Goal: Task Accomplishment & Management: Manage account settings

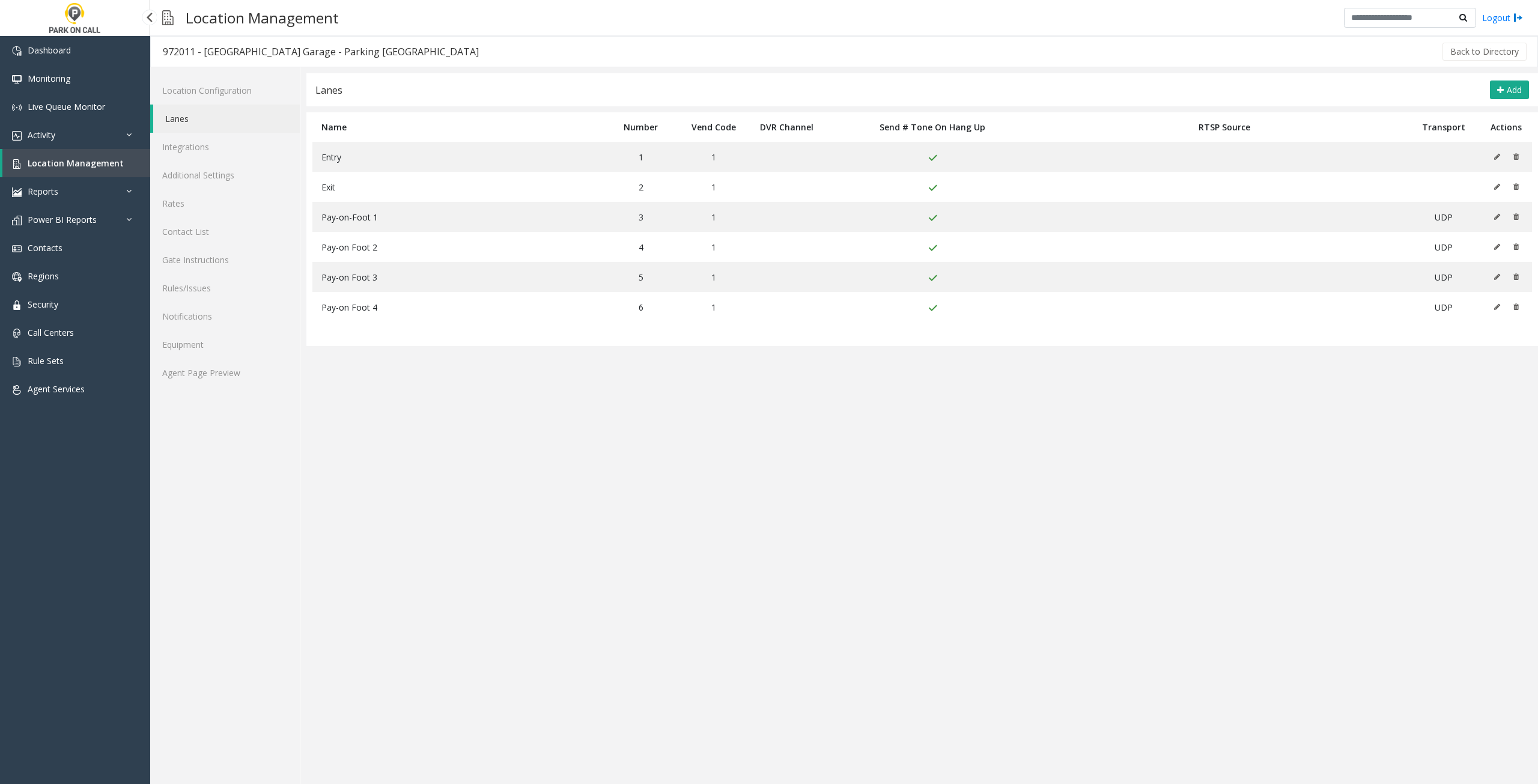
click at [81, 167] on span "Location Management" at bounding box center [75, 163] width 96 height 11
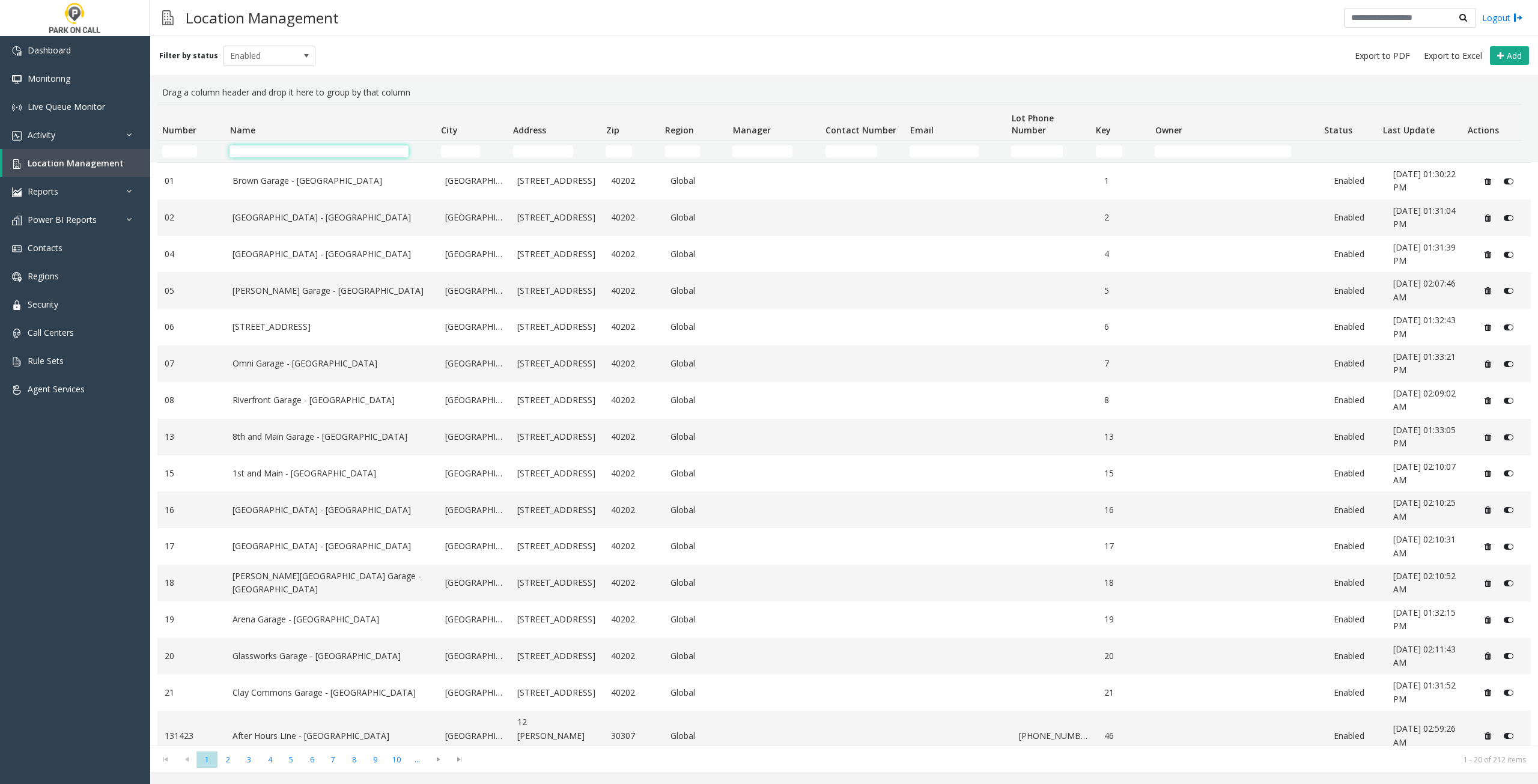
click at [316, 146] on input "Name Filter" at bounding box center [318, 151] width 179 height 12
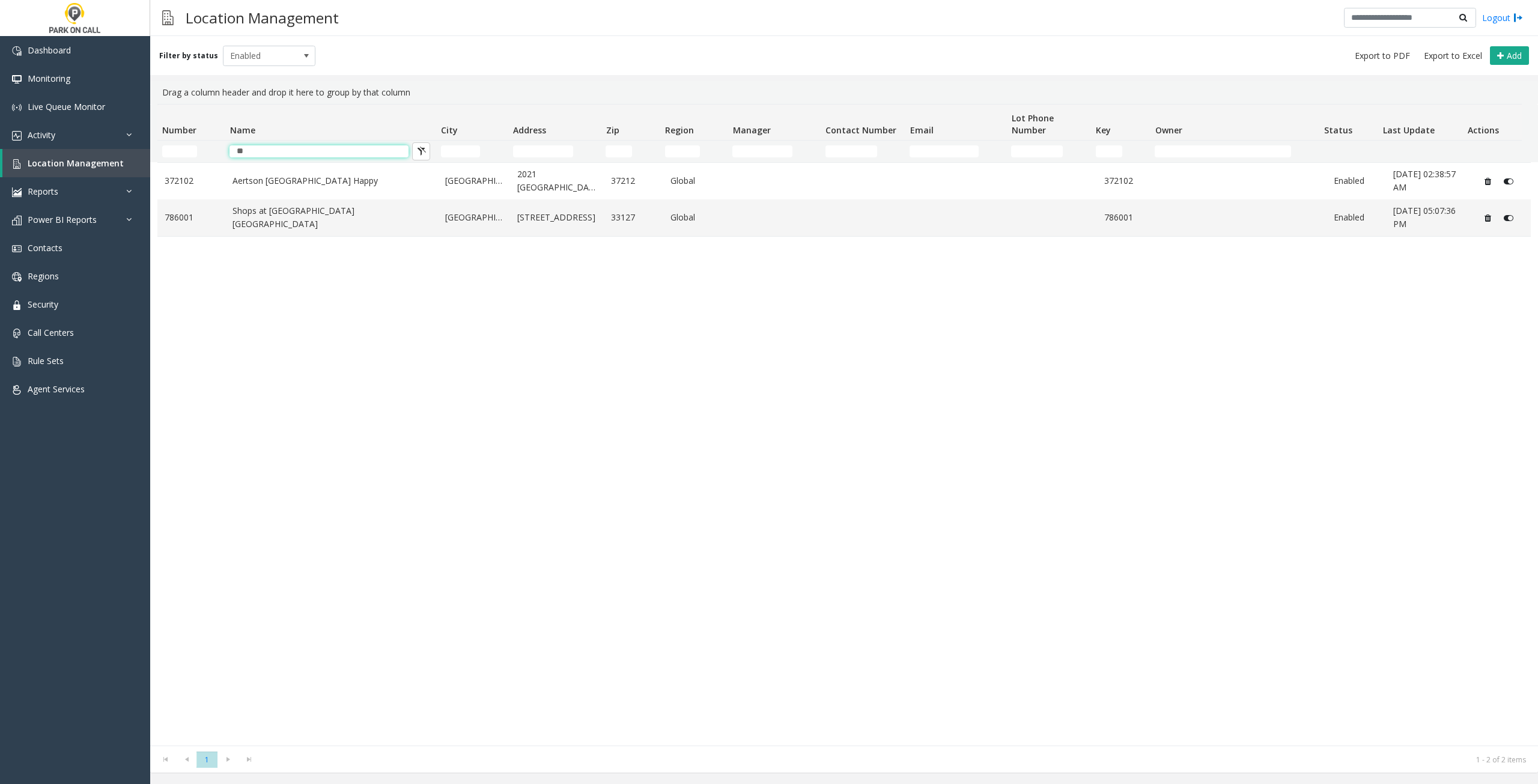
type input "*"
type input "*********"
click at [384, 217] on link "Modera [GEOGRAPHIC_DATA]" at bounding box center [331, 217] width 198 height 13
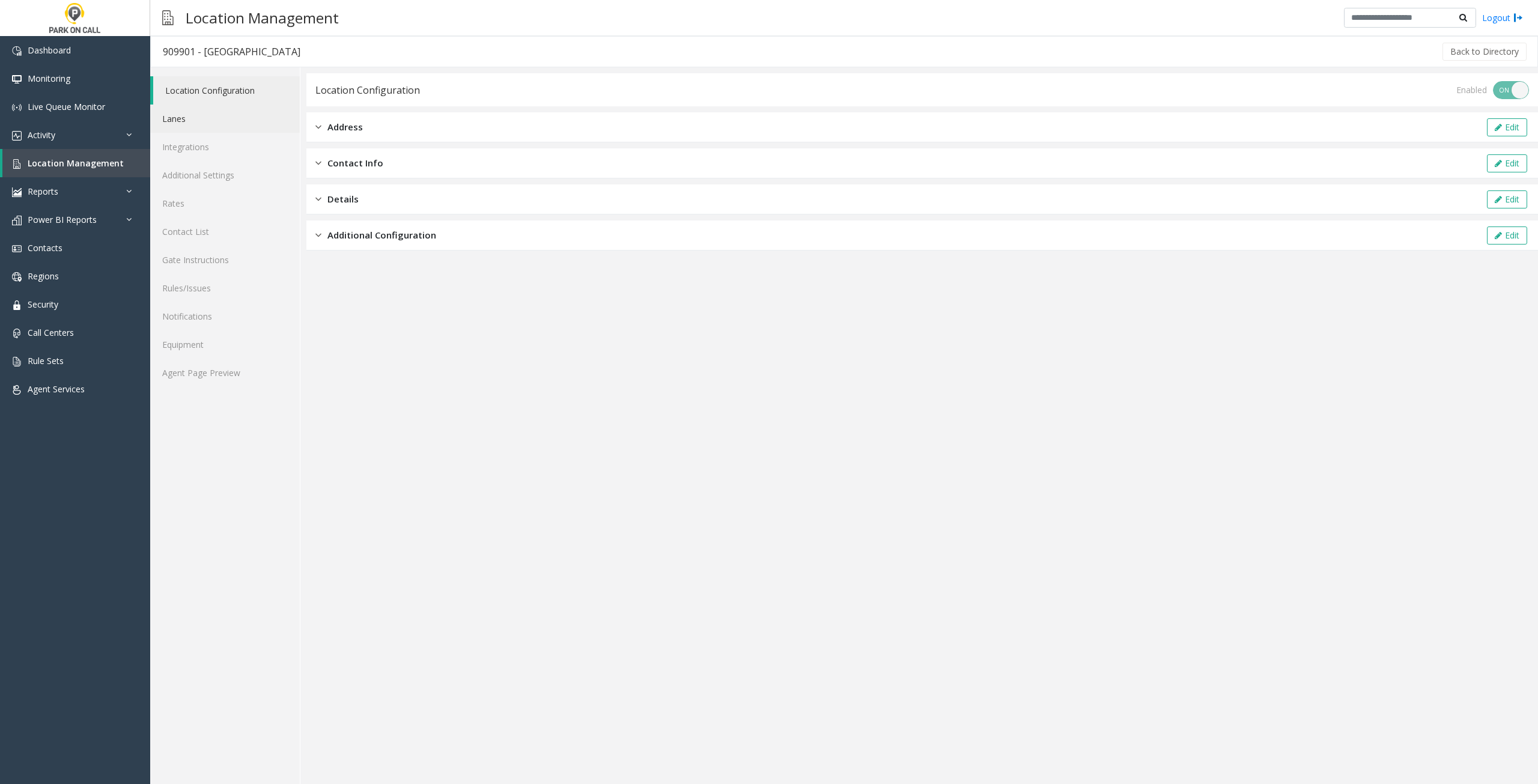
click at [232, 123] on link "Lanes" at bounding box center [225, 119] width 150 height 29
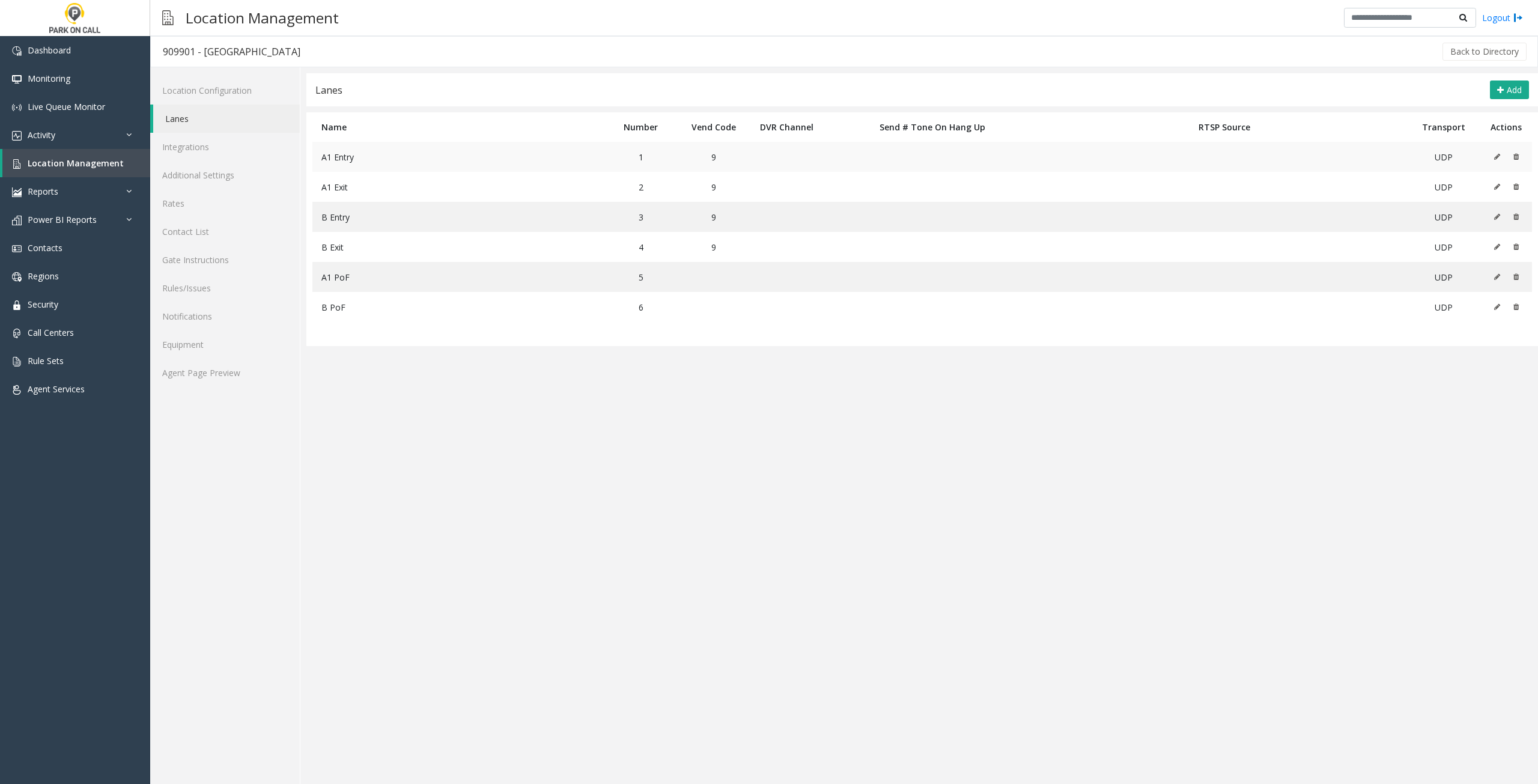
click at [1498, 156] on icon at bounding box center [1497, 156] width 6 height 7
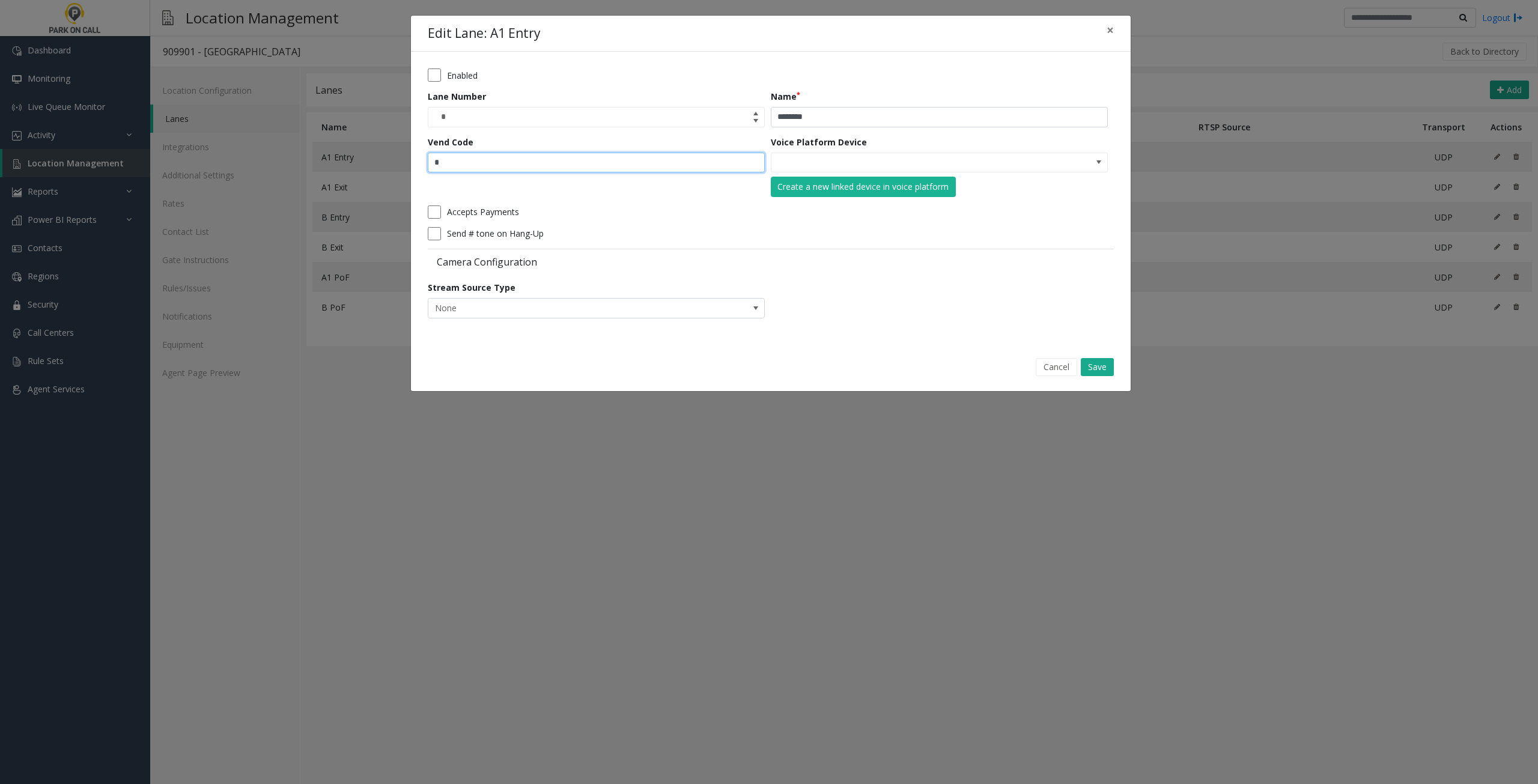
click at [492, 154] on input "*" at bounding box center [596, 163] width 337 height 20
type input "**"
click at [1097, 372] on button "Save" at bounding box center [1097, 367] width 33 height 18
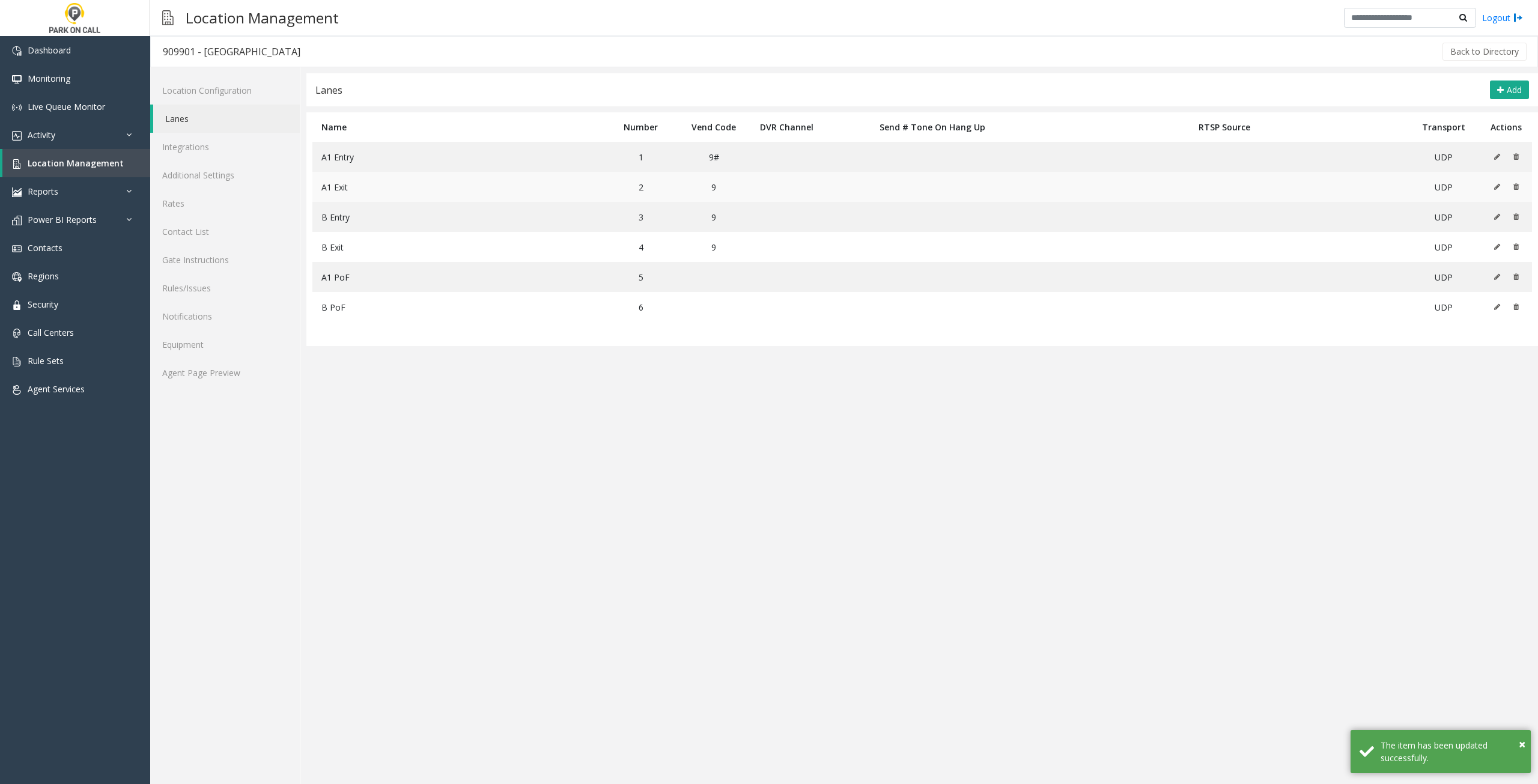
click at [1490, 184] on td at bounding box center [1506, 187] width 52 height 30
click at [1492, 185] on td at bounding box center [1506, 187] width 52 height 30
click at [1497, 188] on icon at bounding box center [1497, 187] width 6 height 7
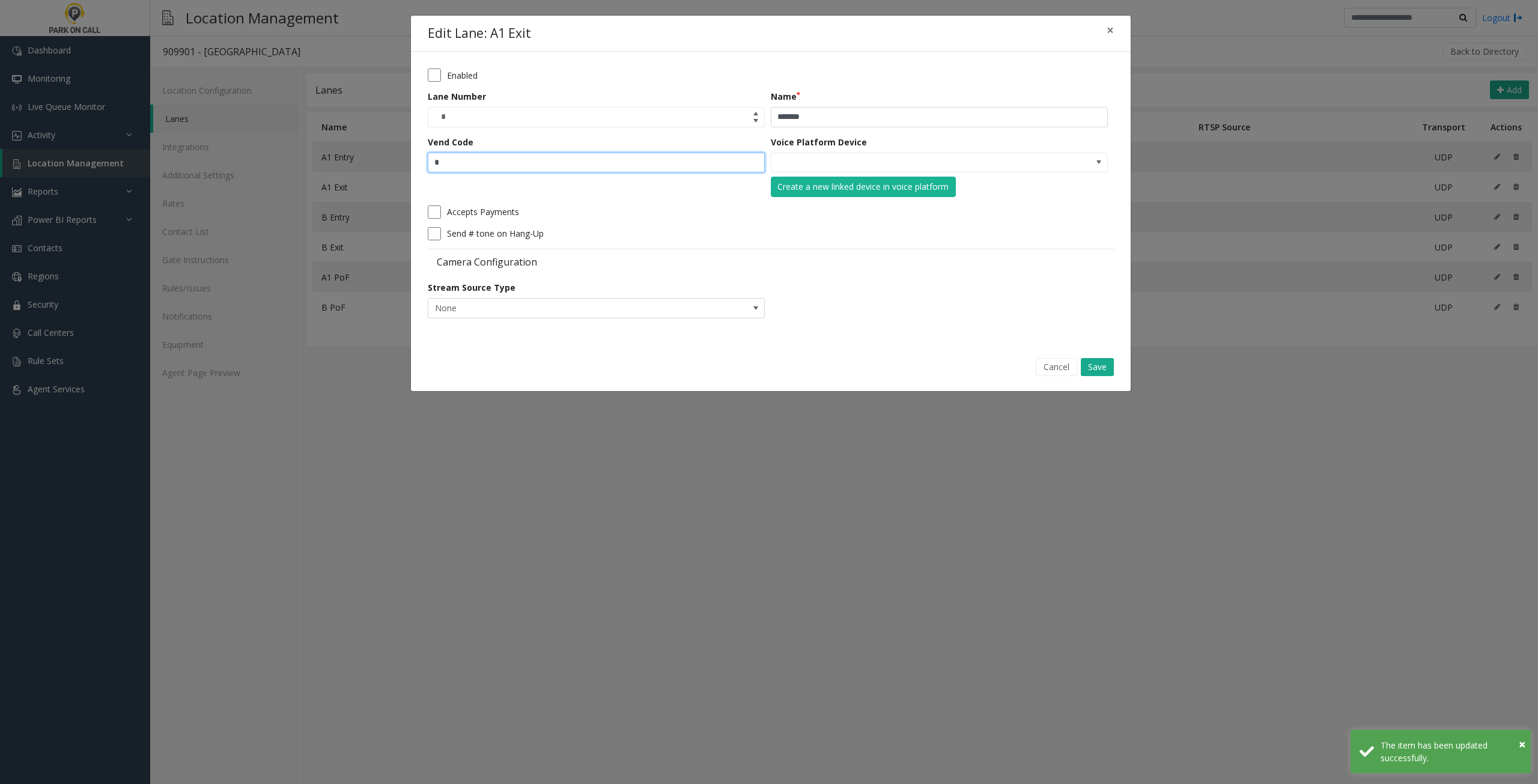
click at [571, 164] on input "*" at bounding box center [596, 163] width 337 height 20
type input "**"
click at [1096, 369] on button "Save" at bounding box center [1097, 367] width 33 height 18
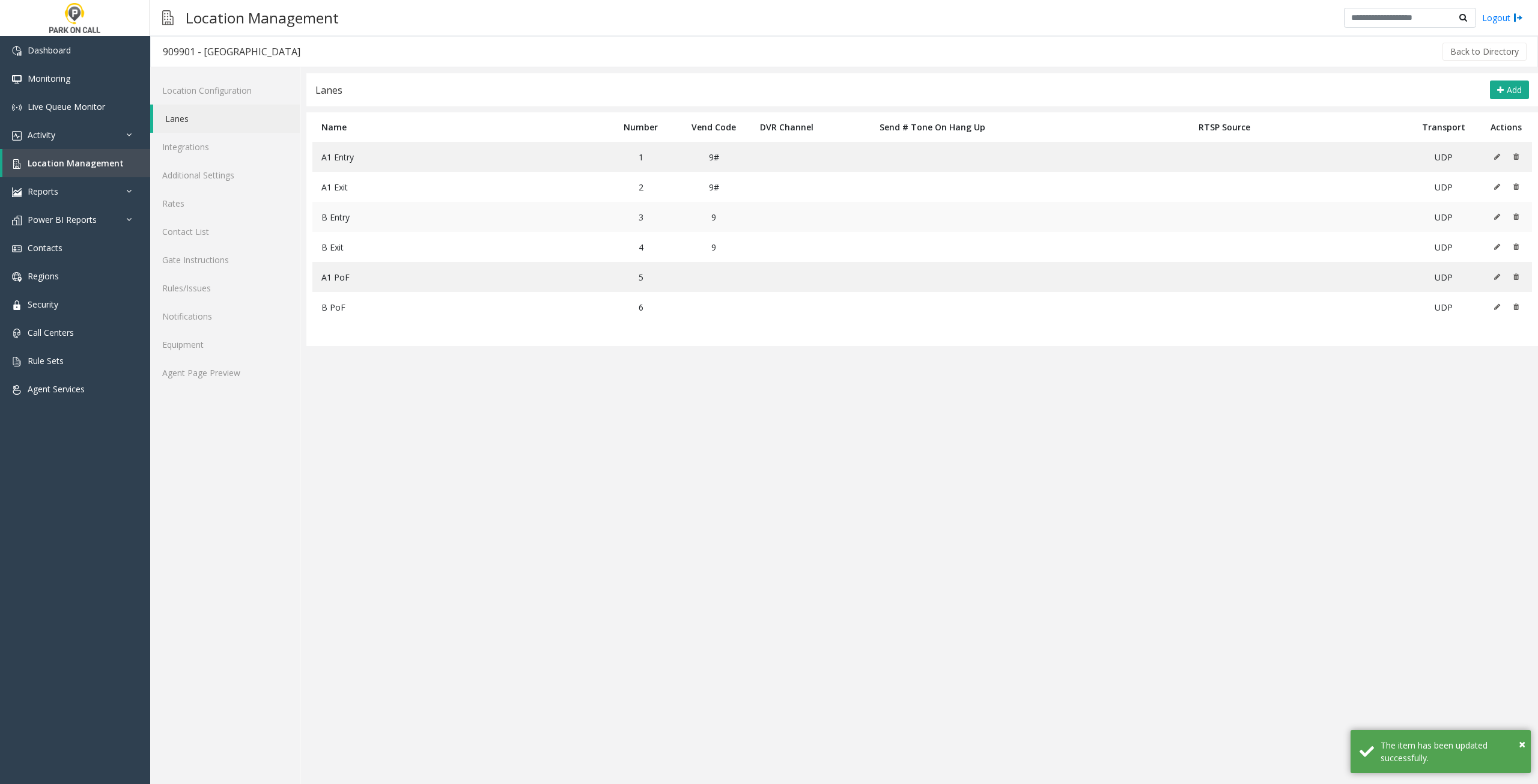
click at [1494, 218] on button at bounding box center [1500, 217] width 13 height 18
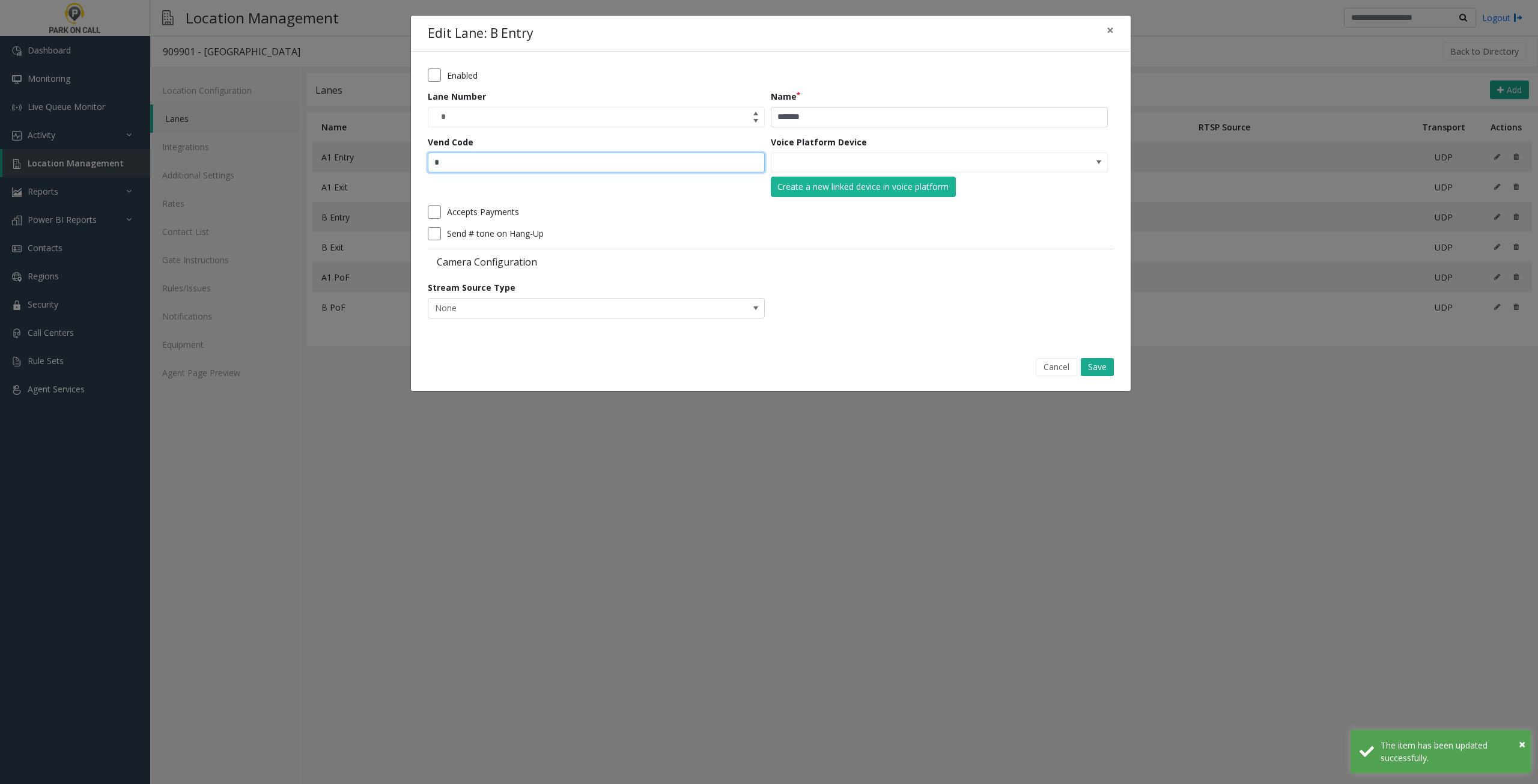
click at [548, 155] on input "*" at bounding box center [596, 163] width 337 height 20
type input "**"
click at [1108, 366] on button "Save" at bounding box center [1097, 367] width 33 height 18
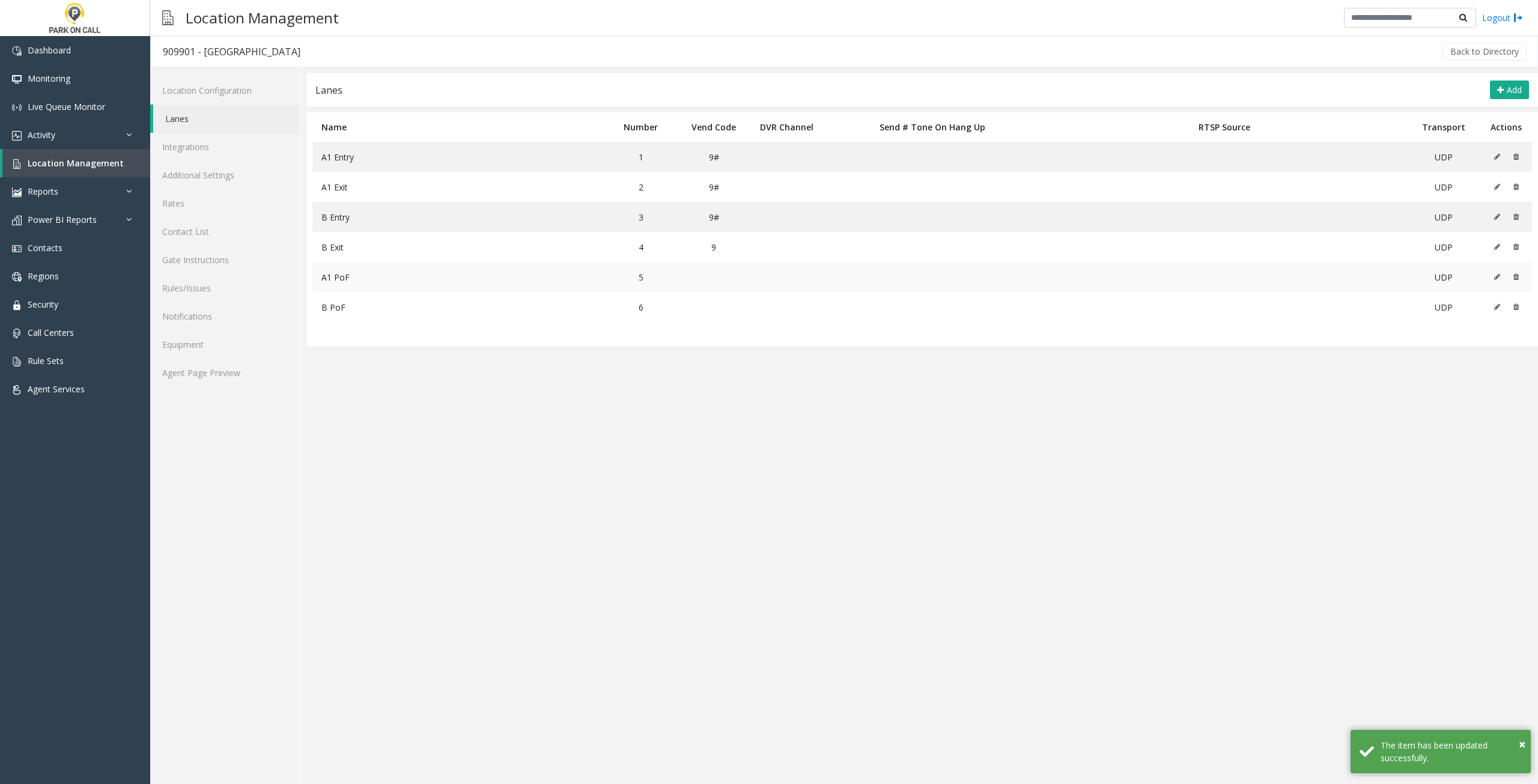
click at [726, 272] on td at bounding box center [713, 277] width 73 height 30
click at [1491, 278] on td at bounding box center [1506, 277] width 52 height 30
click at [1495, 277] on icon at bounding box center [1497, 277] width 6 height 7
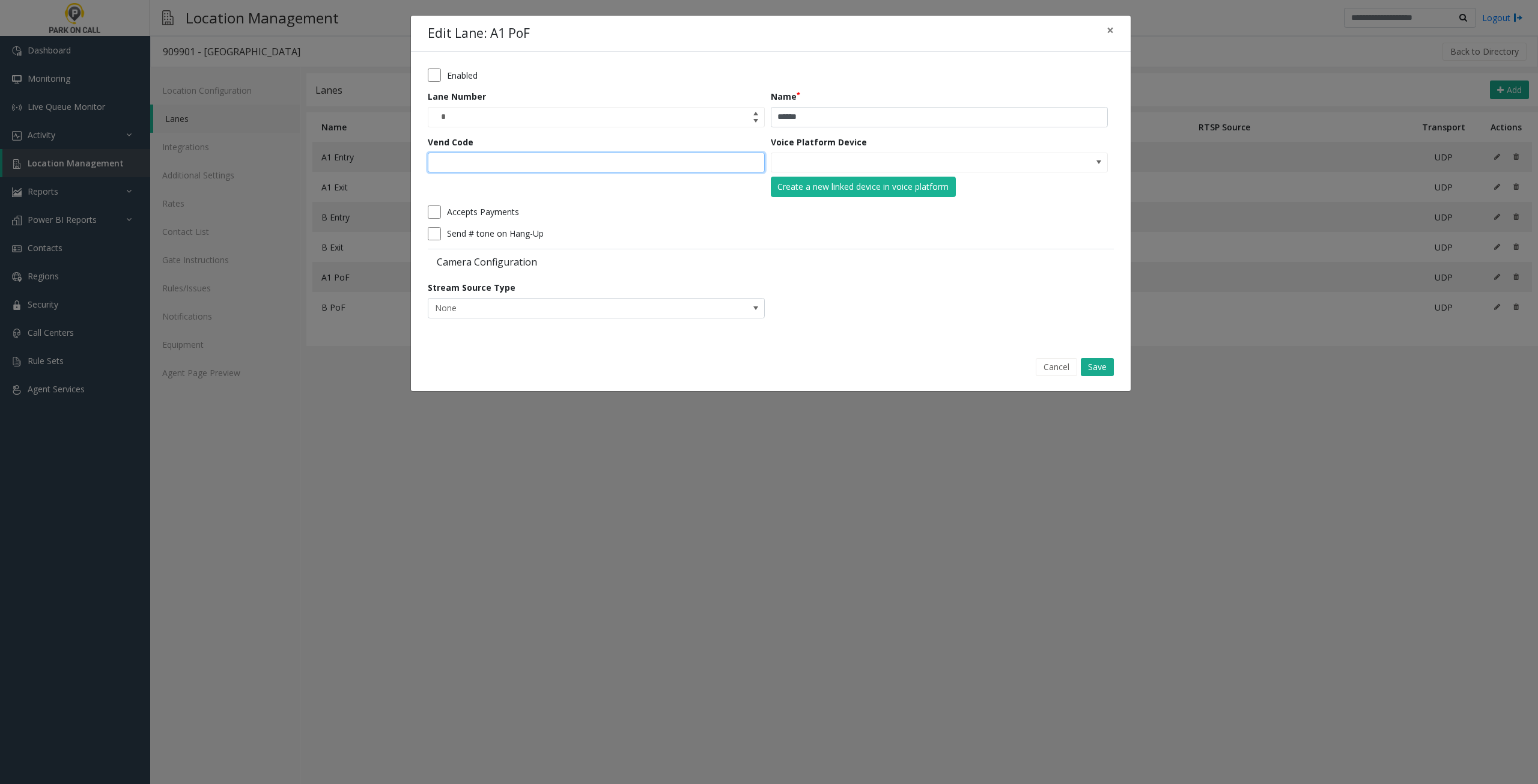
click at [626, 164] on input "Vend Code" at bounding box center [596, 163] width 337 height 20
type input "**"
click at [1102, 365] on button "Save" at bounding box center [1097, 367] width 33 height 18
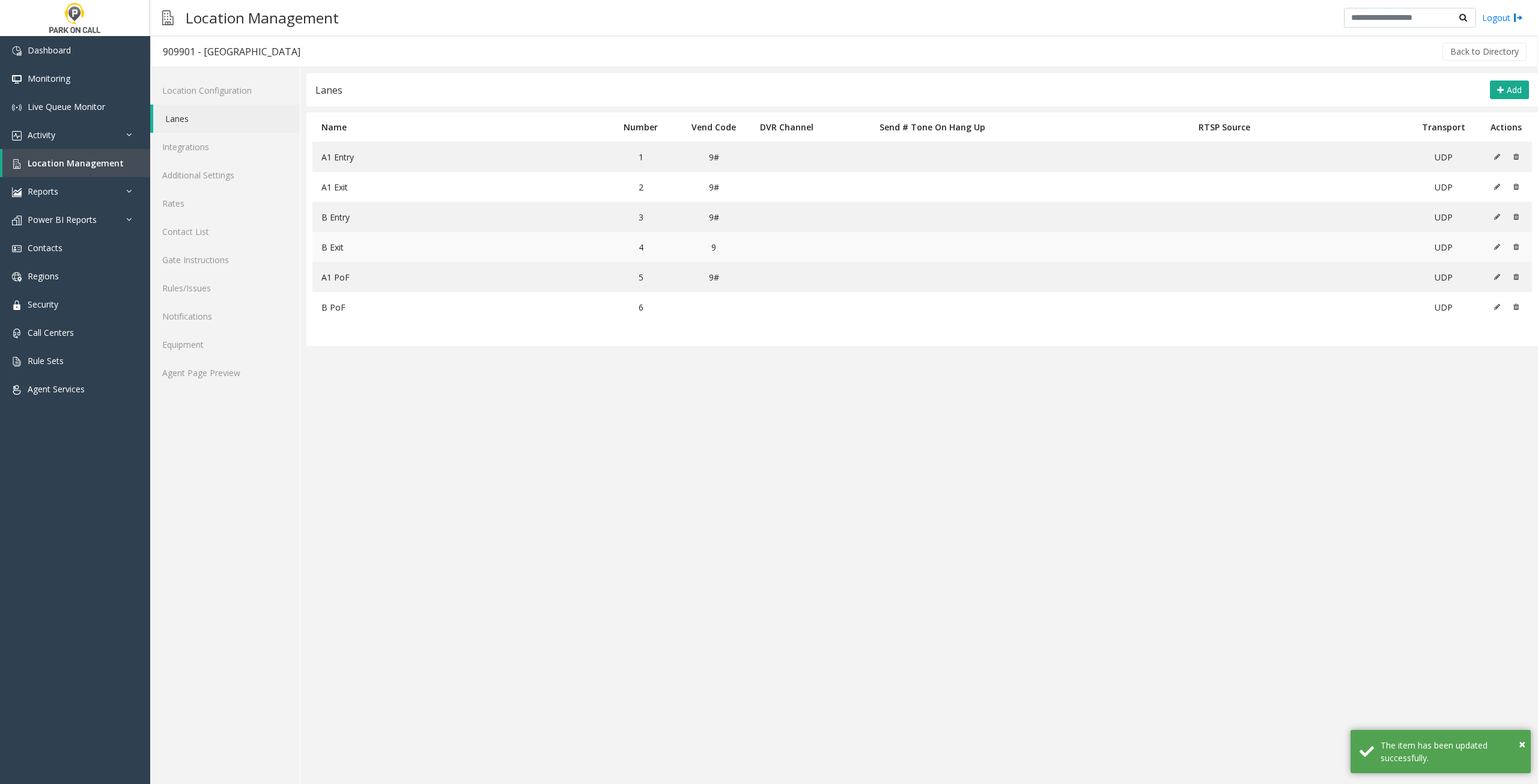
click at [1498, 248] on icon at bounding box center [1497, 247] width 6 height 7
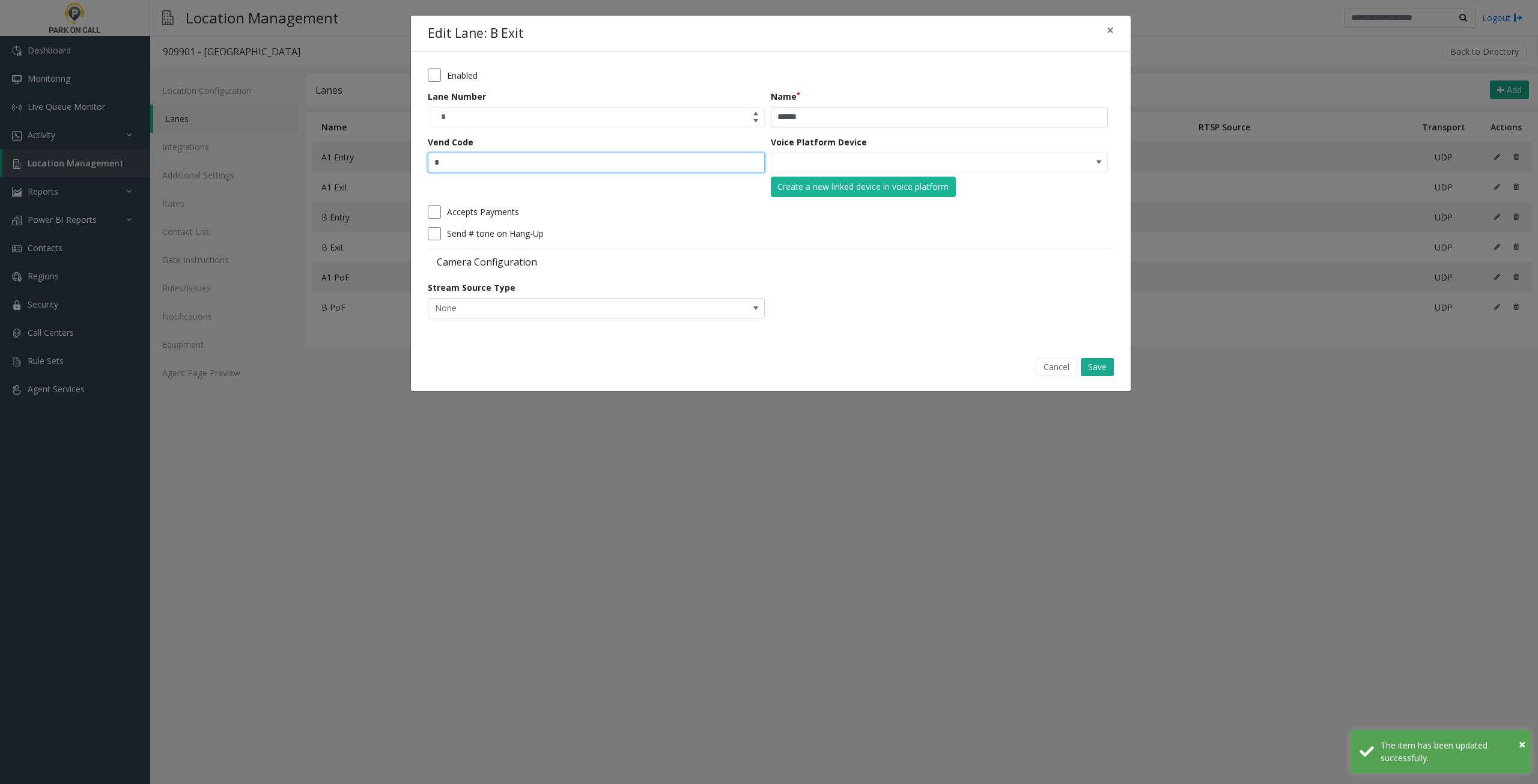
click at [494, 161] on input "*" at bounding box center [596, 163] width 337 height 20
type input "**"
click at [1102, 361] on button "Save" at bounding box center [1097, 367] width 33 height 18
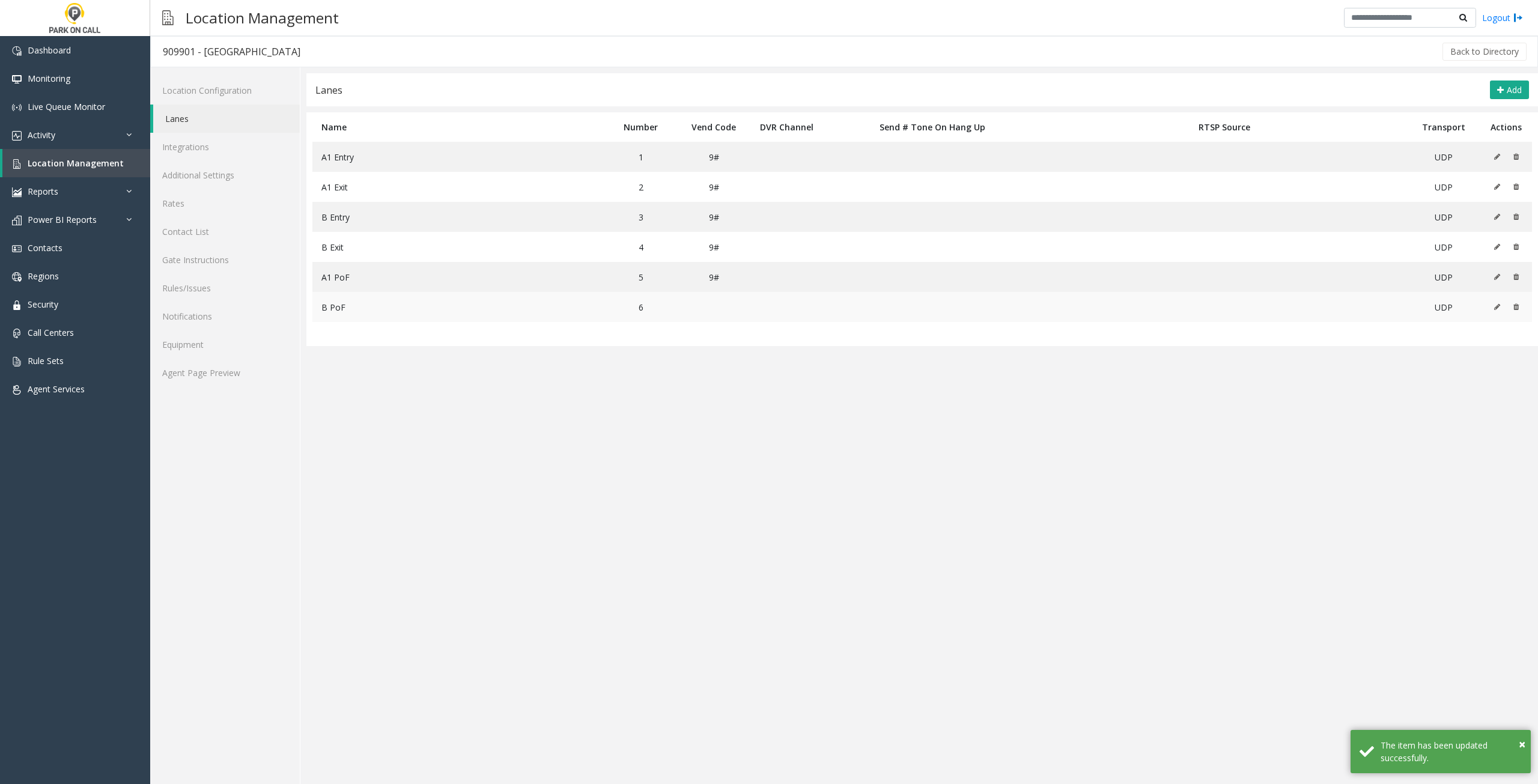
click at [1496, 300] on button at bounding box center [1500, 307] width 13 height 18
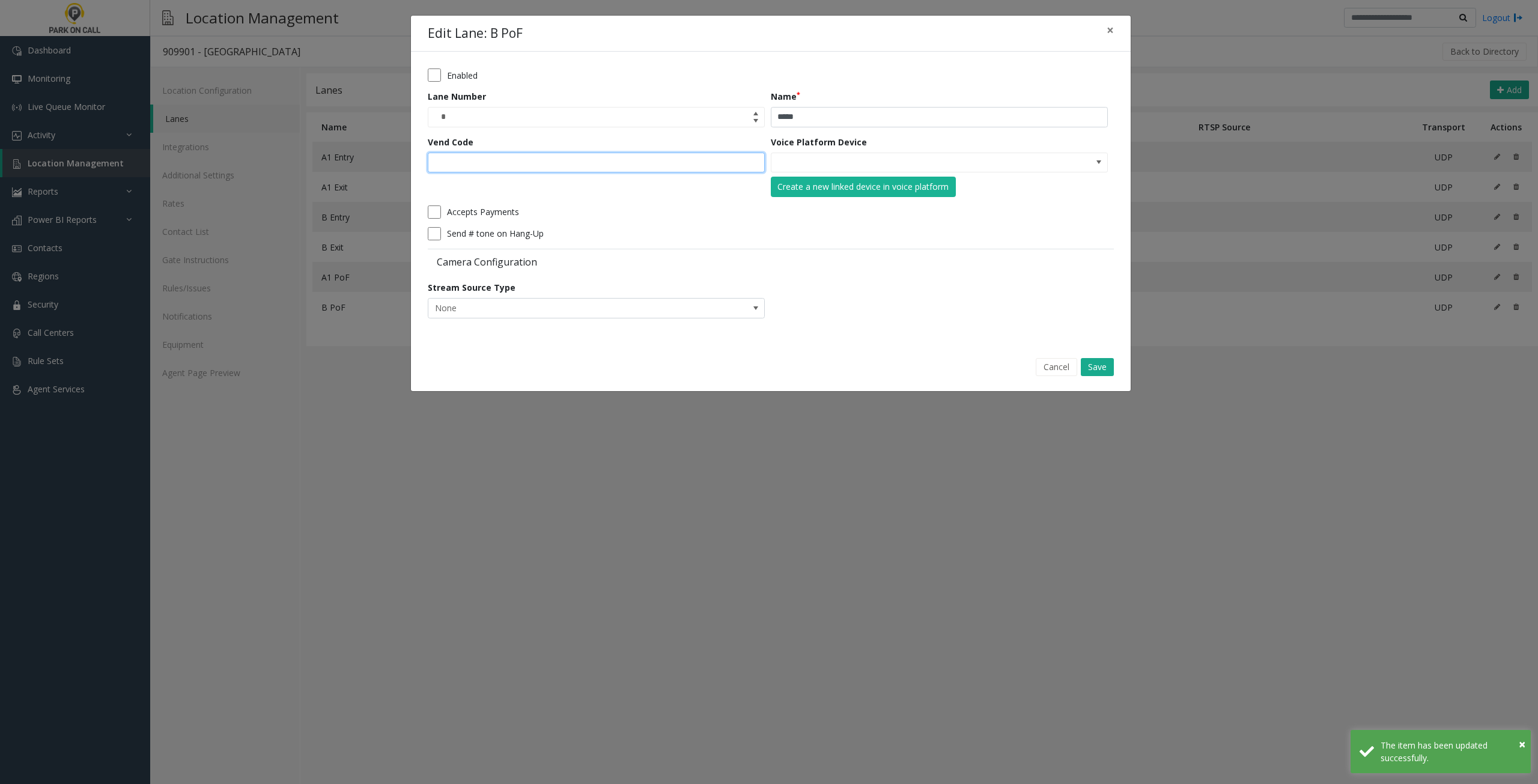
click at [506, 157] on input "Vend Code" at bounding box center [596, 163] width 337 height 20
type input "**"
click at [1095, 361] on button "Save" at bounding box center [1097, 367] width 33 height 18
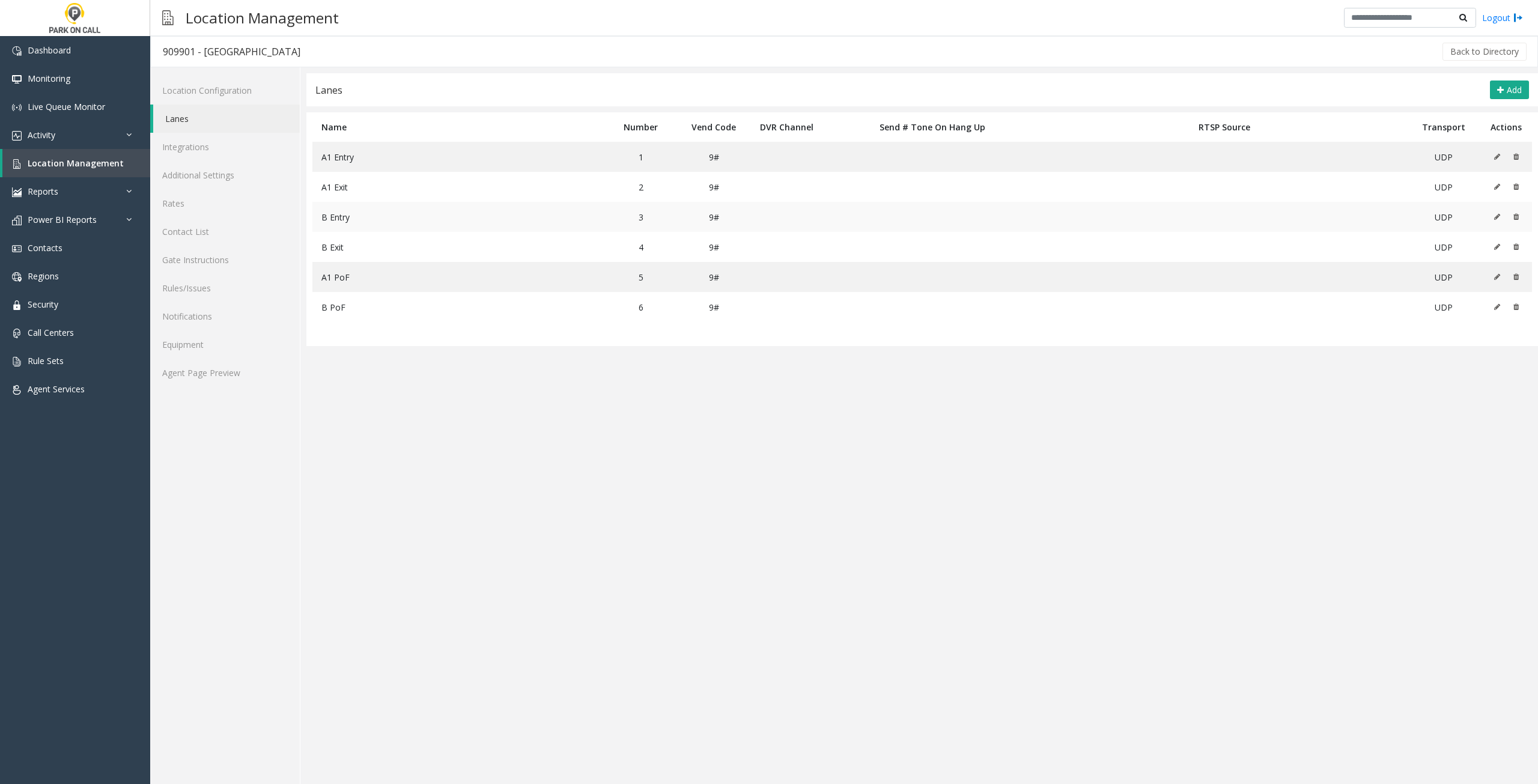
click at [501, 219] on td "B Entry" at bounding box center [457, 216] width 292 height 30
click at [394, 215] on td "B Entry" at bounding box center [457, 216] width 292 height 30
